Goal: Find contact information: Find contact information

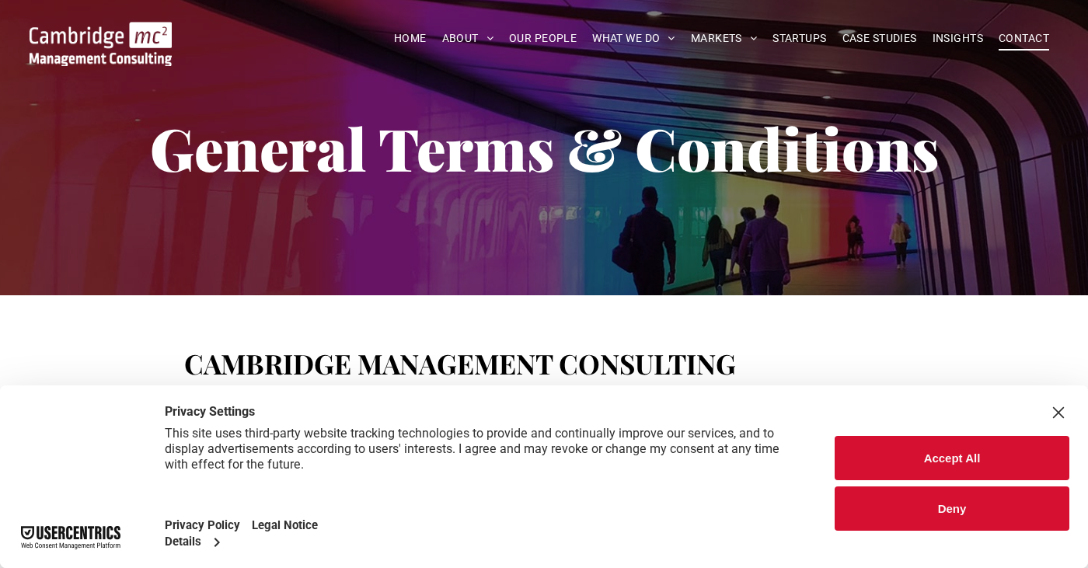
click at [1026, 42] on span "CONTACT" at bounding box center [1023, 38] width 50 height 24
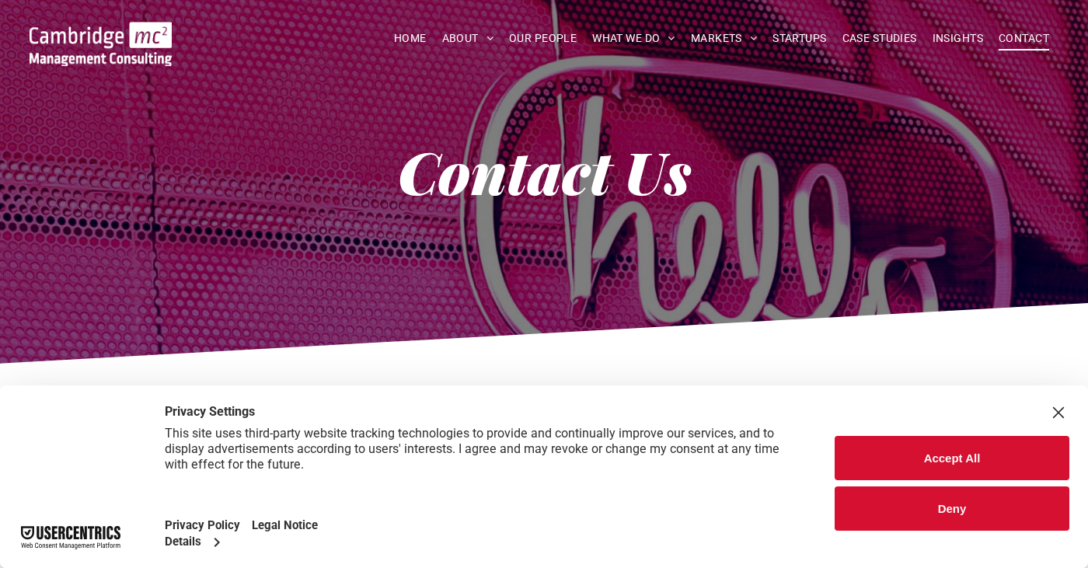
scroll to position [33, 0]
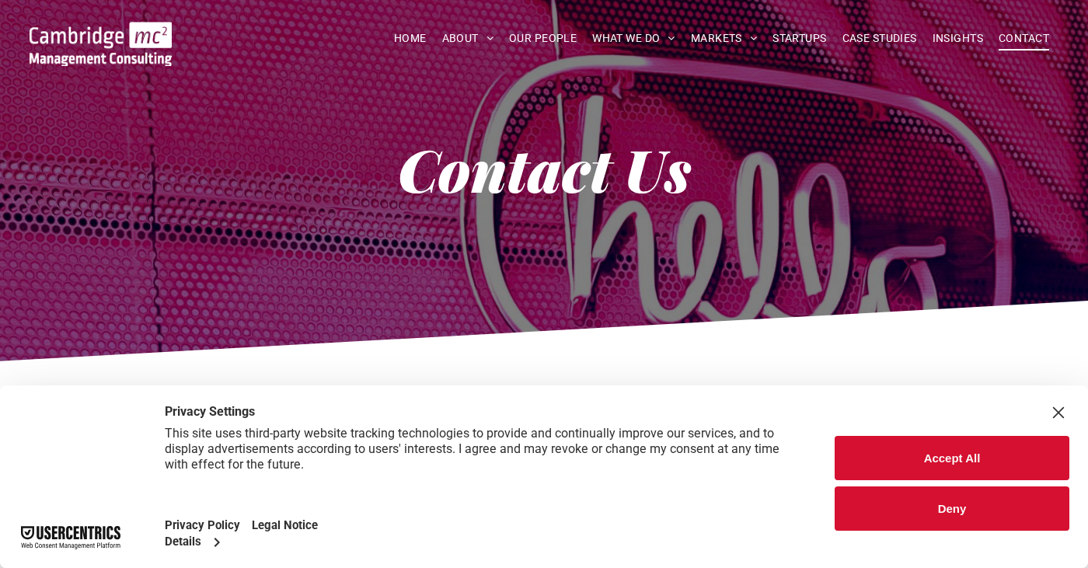
click at [1014, 456] on button "Accept All" at bounding box center [951, 458] width 235 height 44
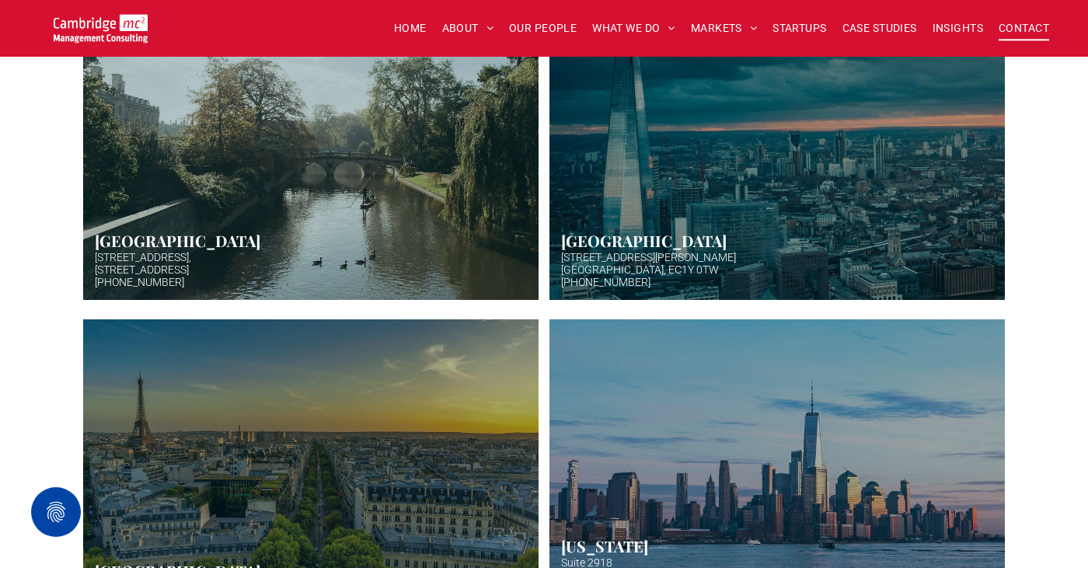
scroll to position [565, 0]
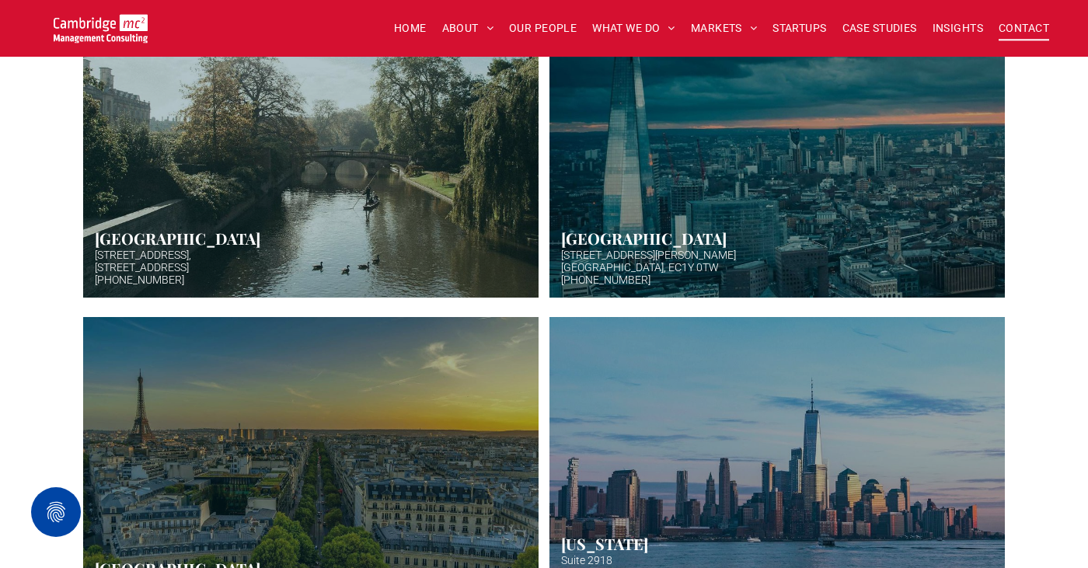
drag, startPoint x: 197, startPoint y: 280, endPoint x: 136, endPoint y: 277, distance: 60.7
click at [136, 277] on link at bounding box center [310, 141] width 482 height 329
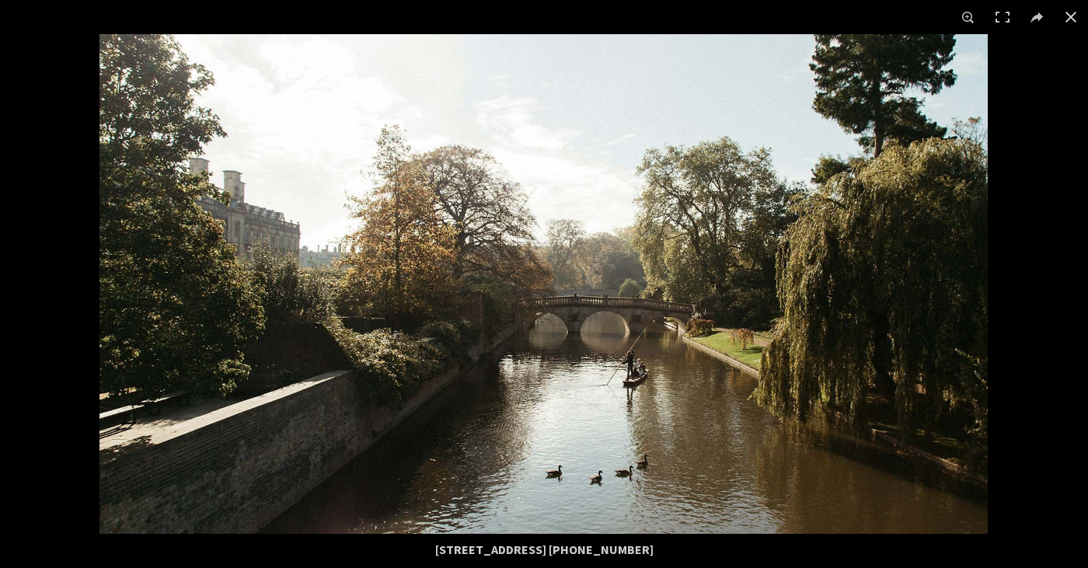
drag, startPoint x: 700, startPoint y: 553, endPoint x: 590, endPoint y: 549, distance: 109.6
click at [590, 549] on div "5 High Green, Cambridge, CB22 5EG +44 (0)1223 750335" at bounding box center [544, 549] width 746 height 31
copy div "[PHONE_NUMBER]"
